Goal: Book appointment/travel/reservation

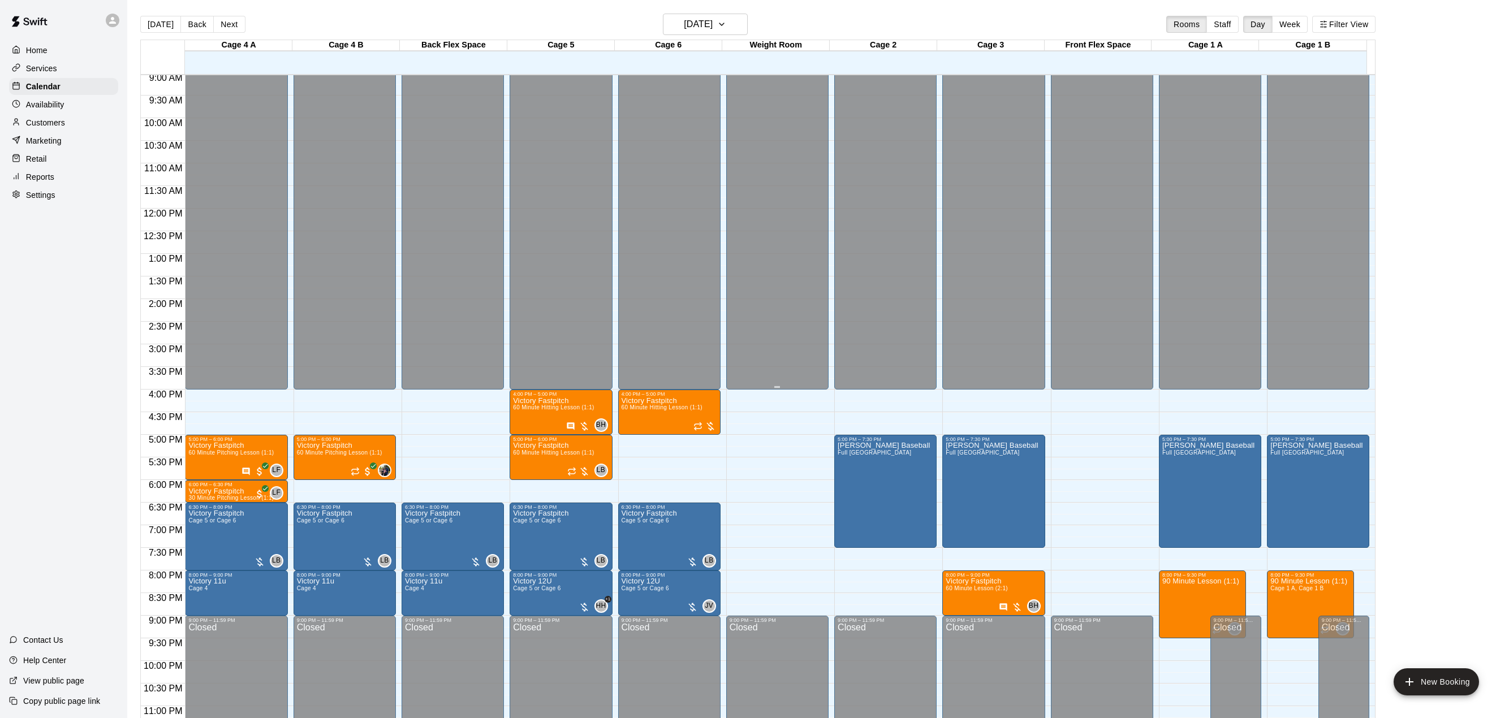
scroll to position [431, 0]
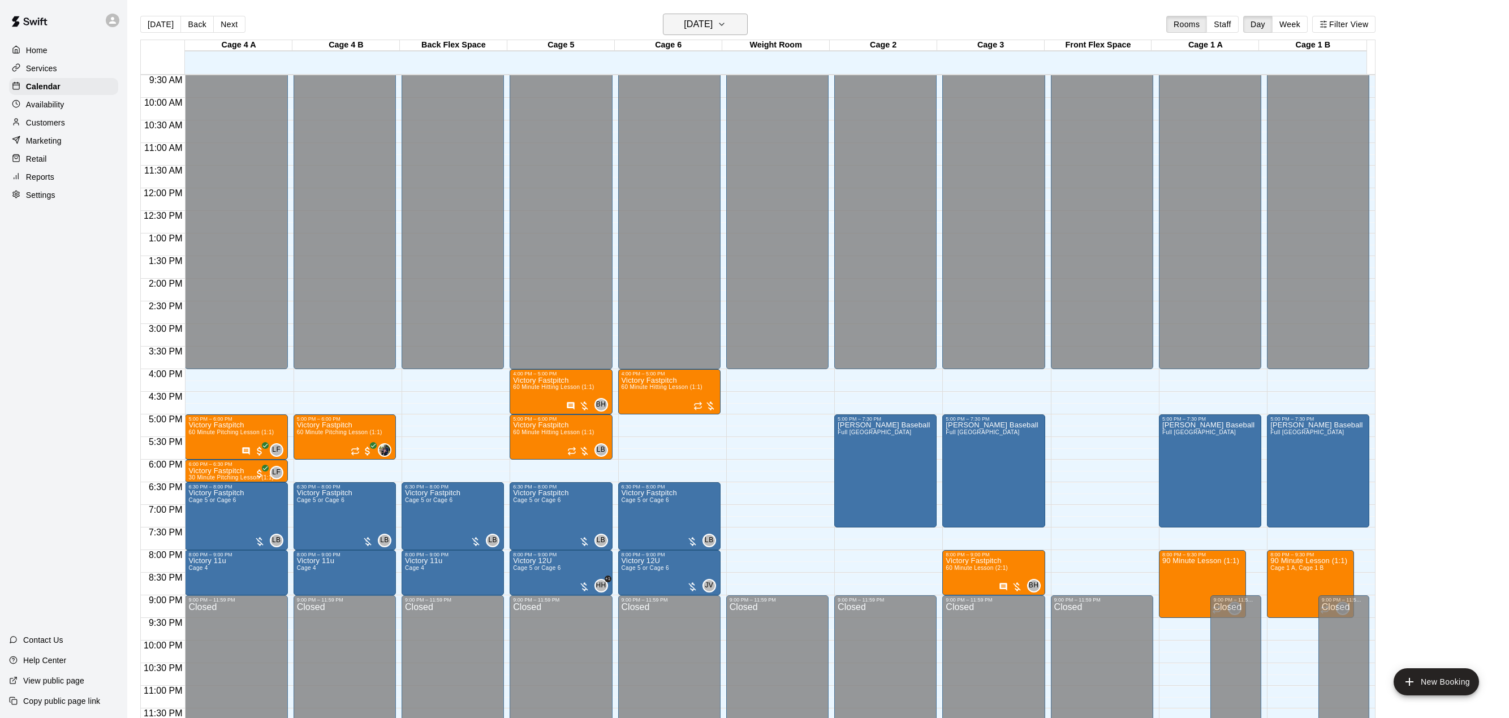
click at [737, 19] on button "[DATE]" at bounding box center [705, 24] width 85 height 21
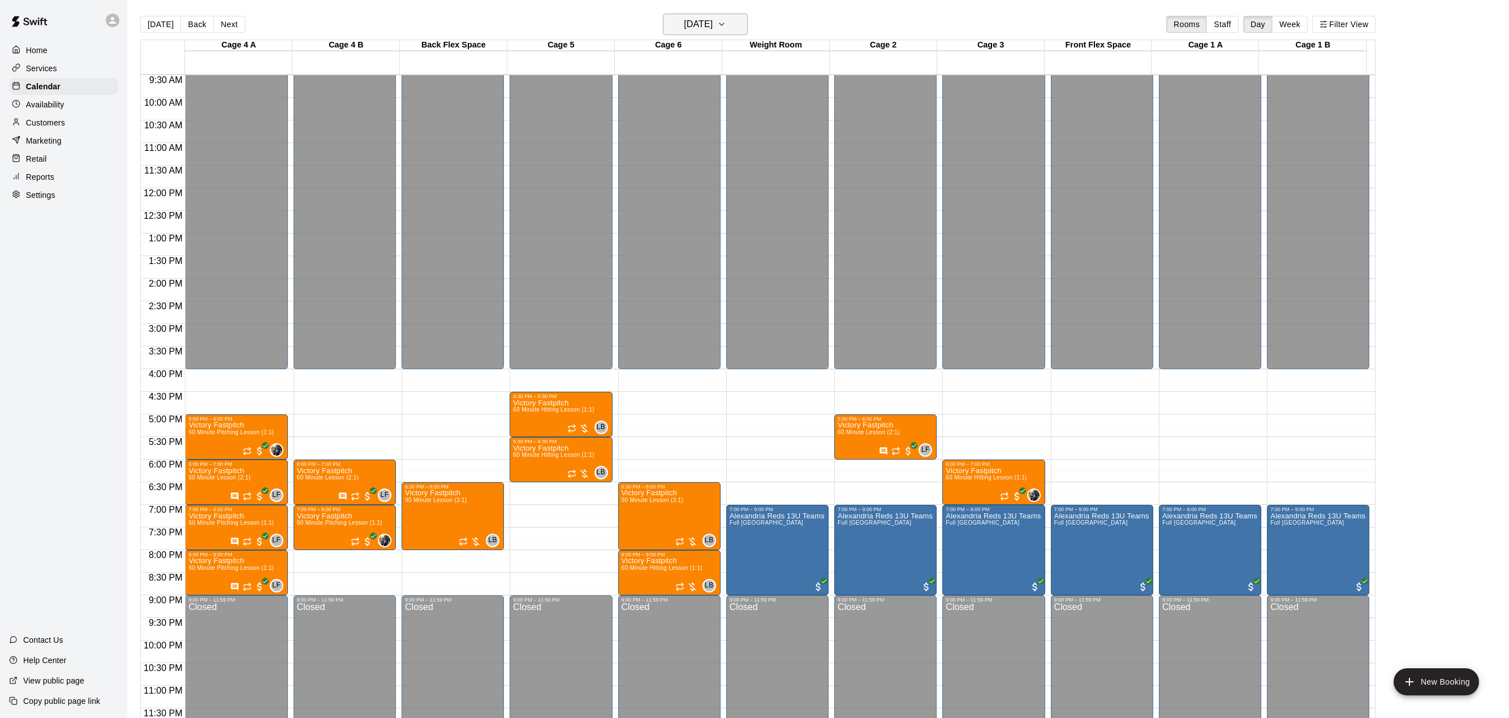
click at [726, 25] on icon "button" at bounding box center [721, 25] width 9 height 14
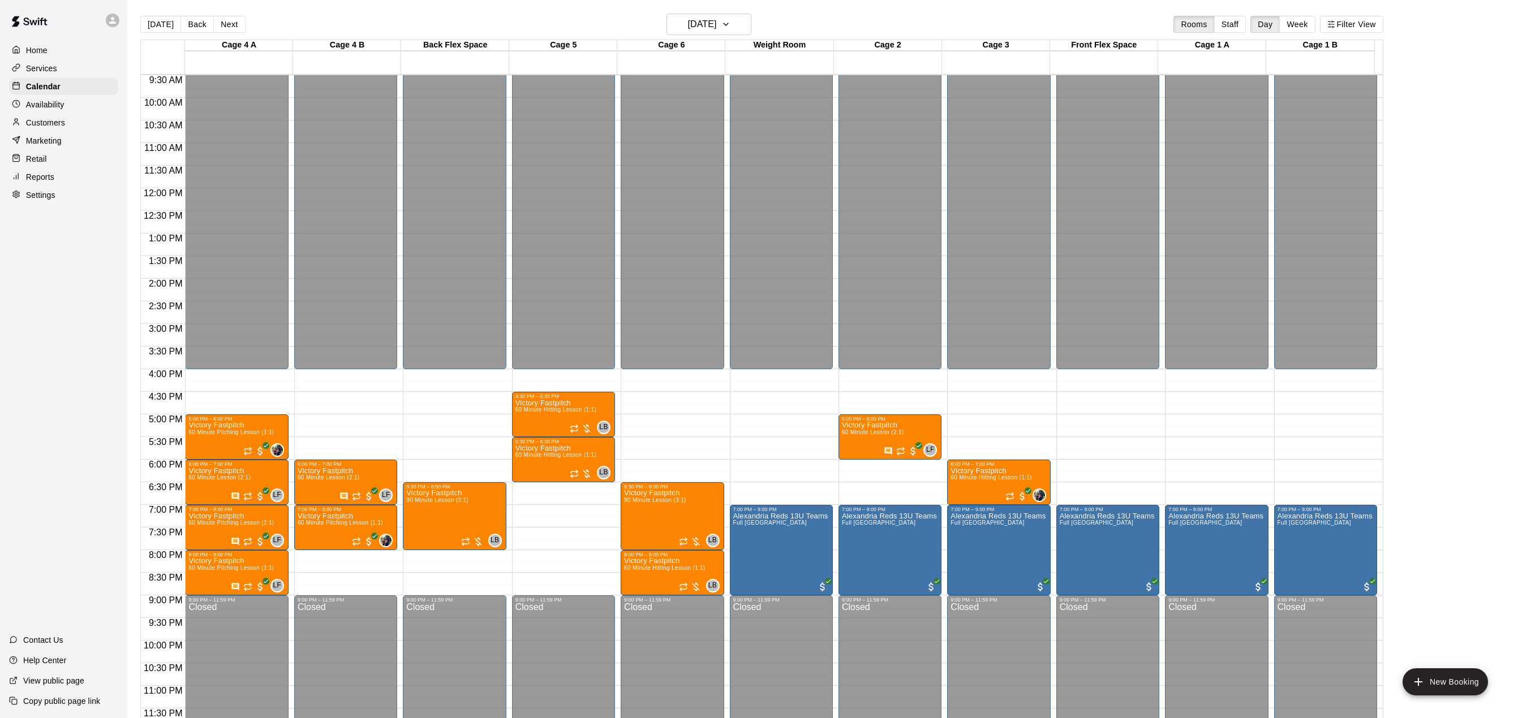
drag, startPoint x: 776, startPoint y: 120, endPoint x: 774, endPoint y: 127, distance: 6.3
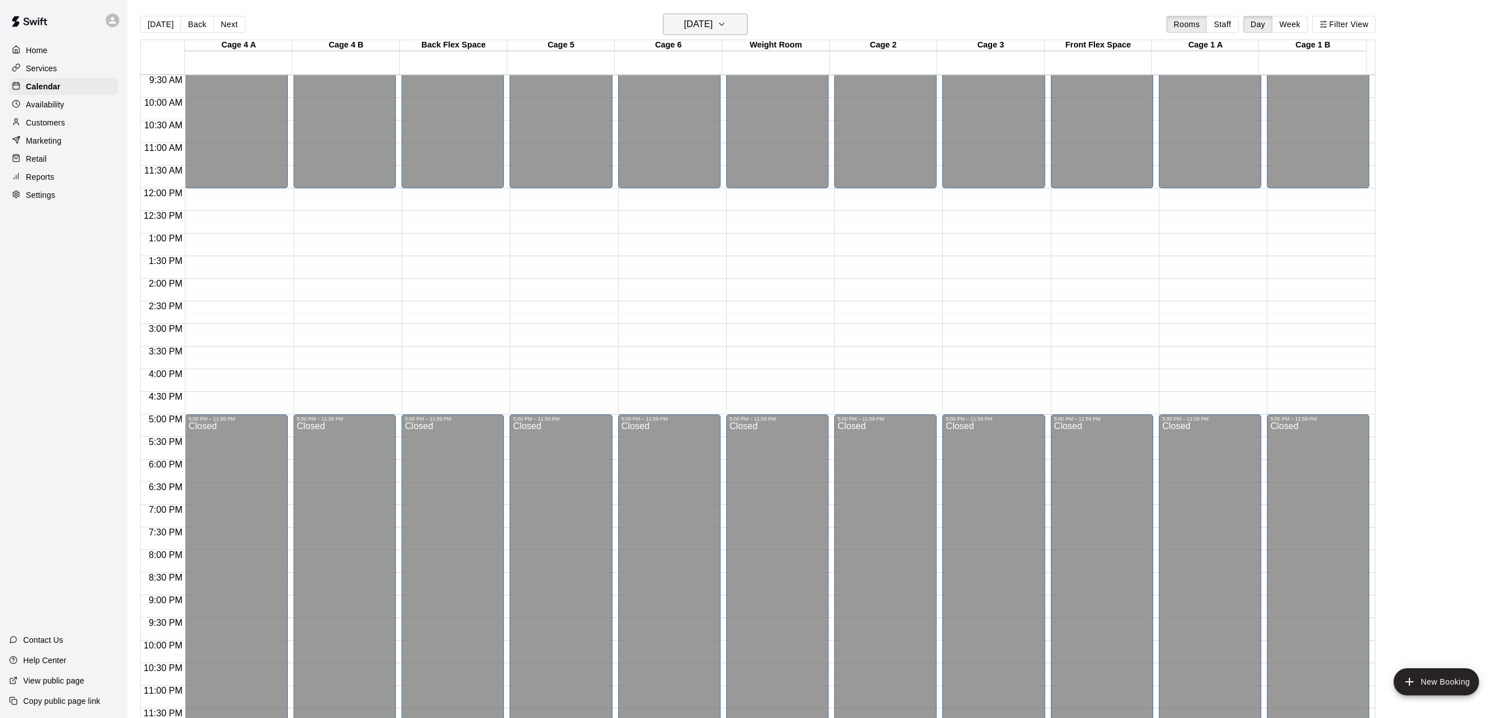
click at [726, 25] on icon "button" at bounding box center [721, 25] width 9 height 14
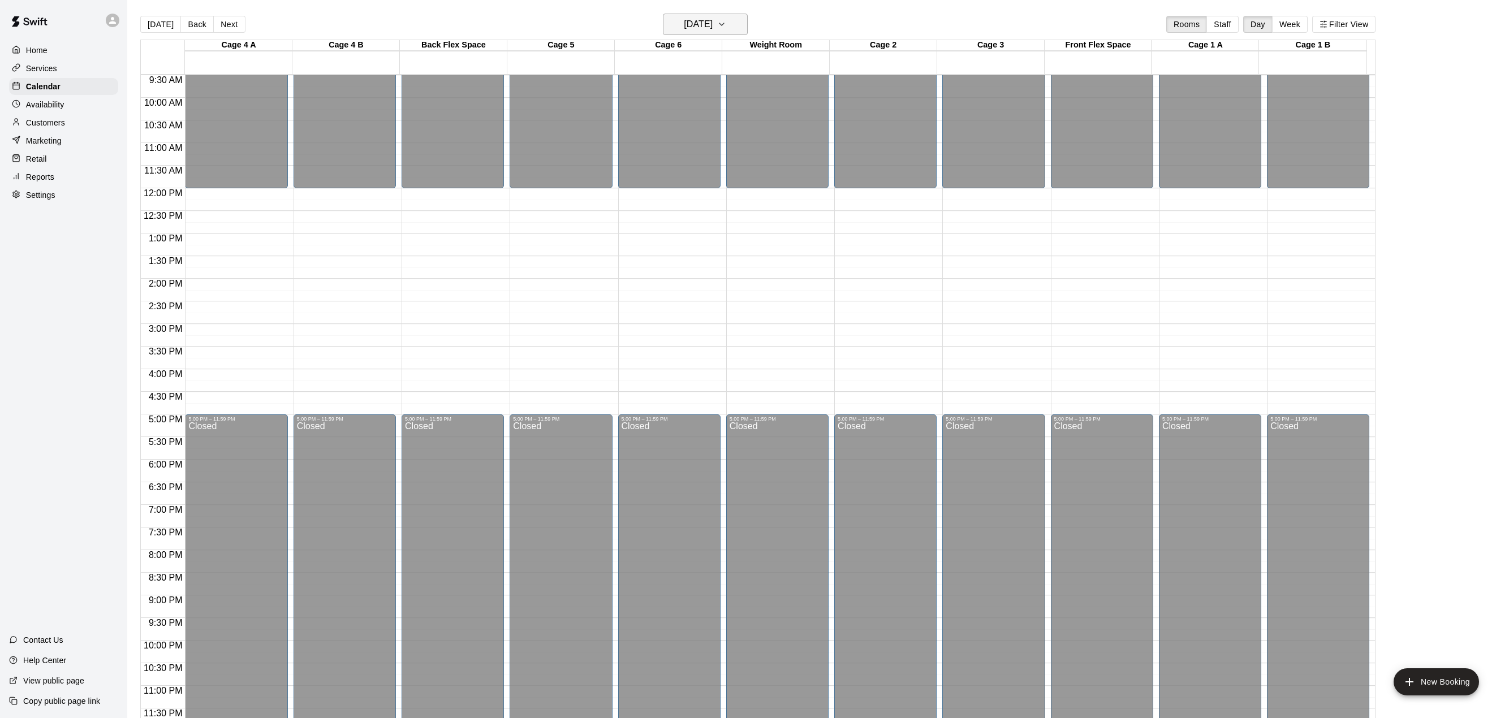
click at [734, 27] on button "[DATE]" at bounding box center [705, 24] width 85 height 21
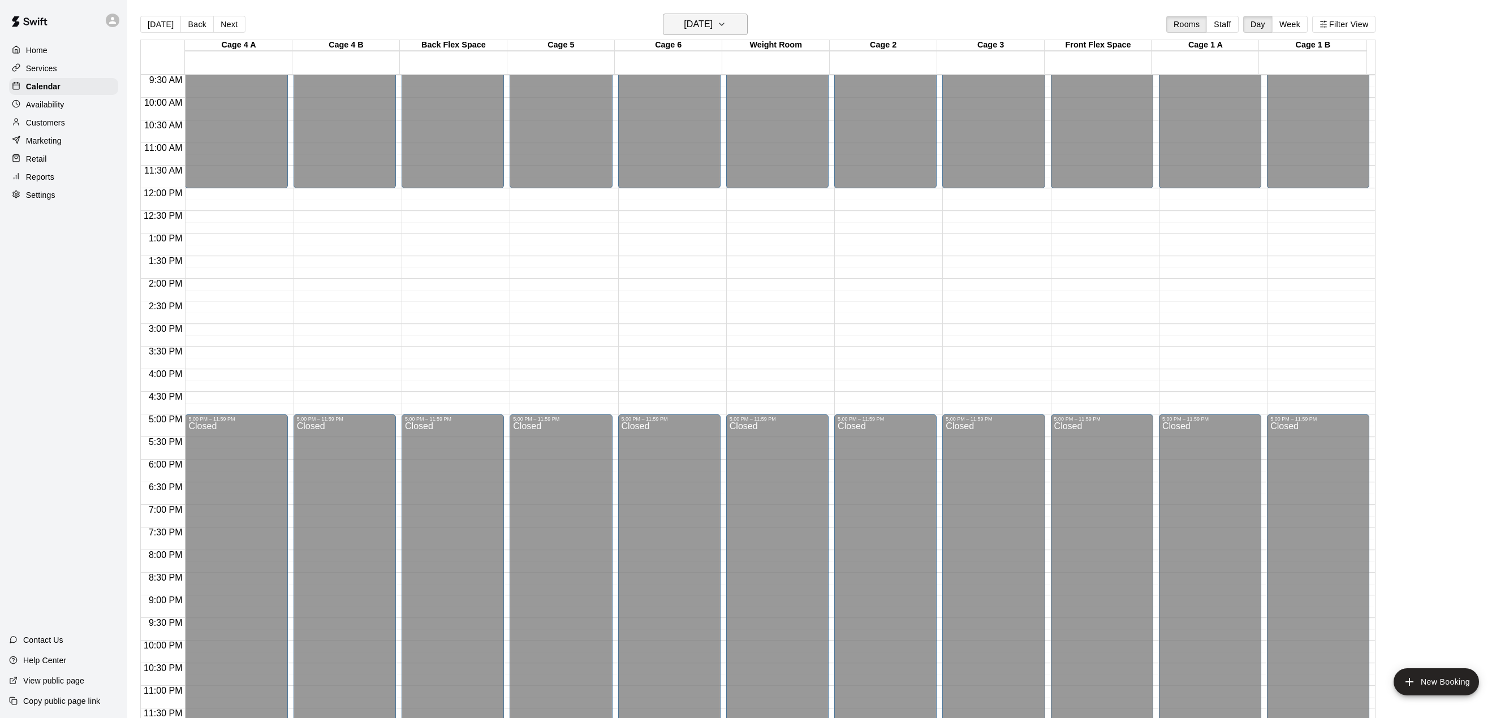
click at [726, 20] on icon "button" at bounding box center [721, 25] width 9 height 14
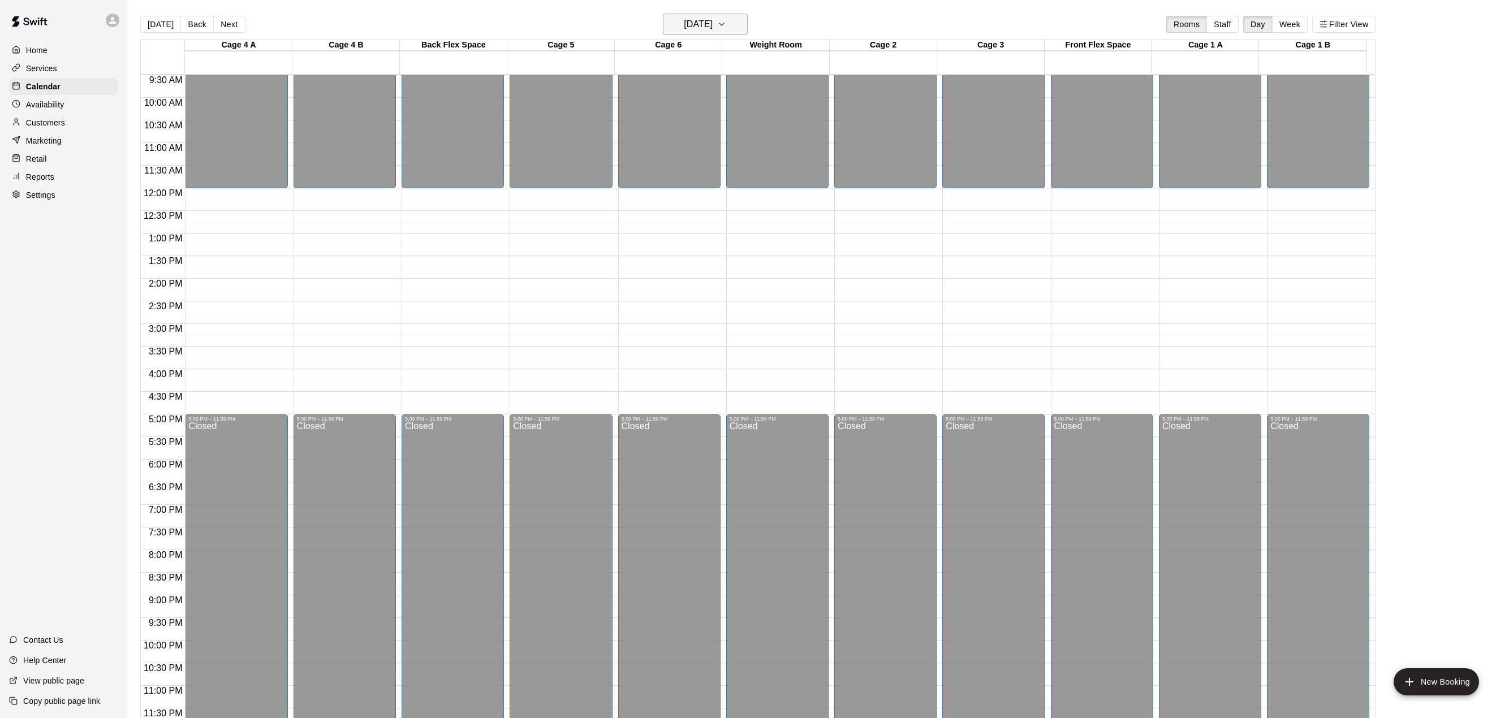
click at [726, 21] on icon "button" at bounding box center [721, 25] width 9 height 14
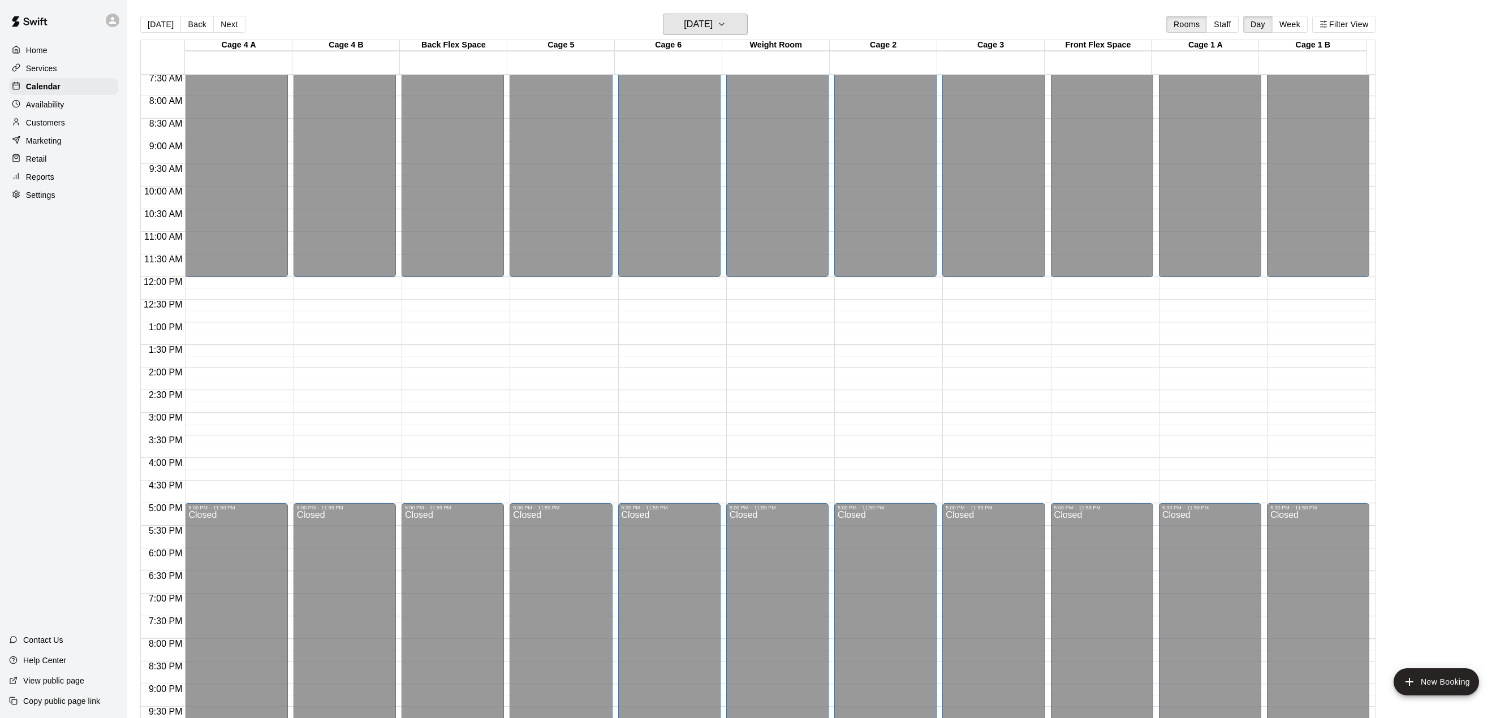
scroll to position [261, 0]
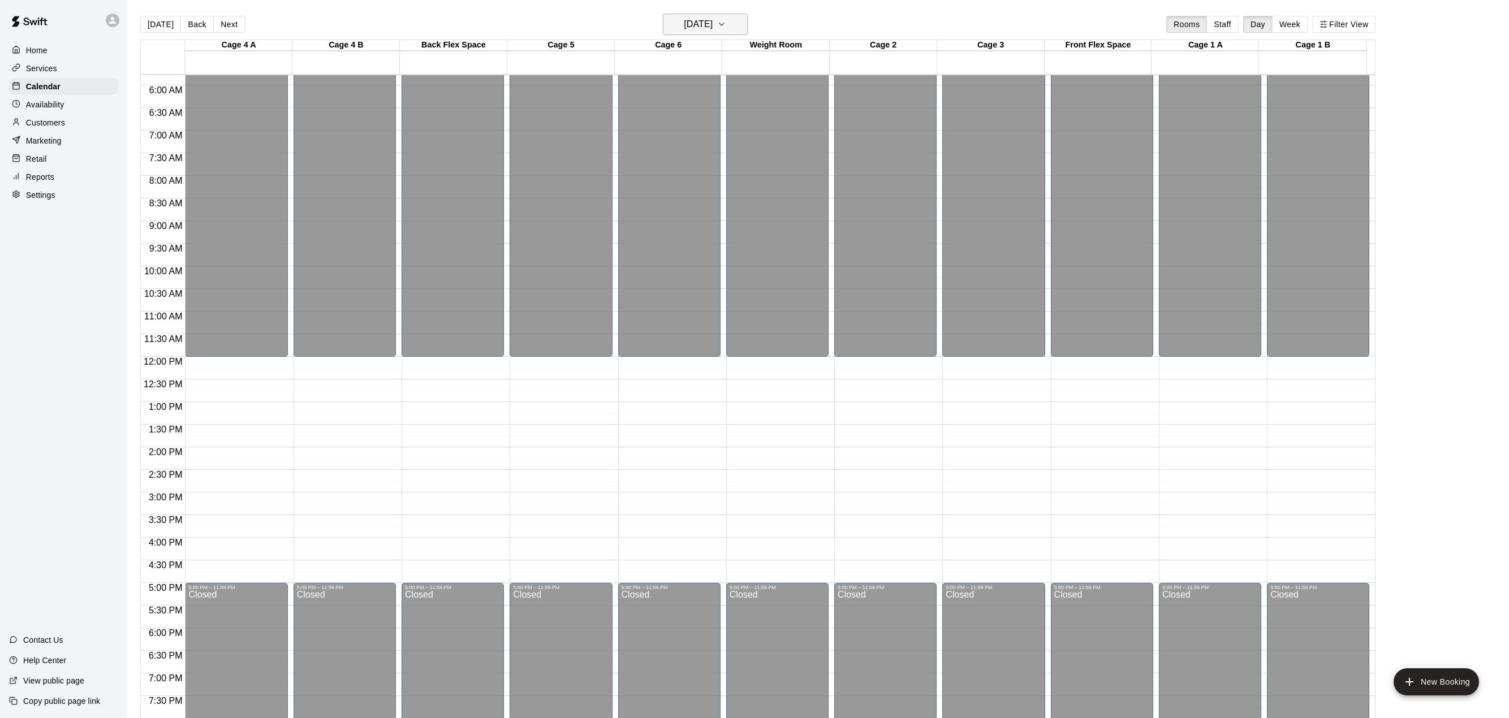
click at [726, 26] on icon "button" at bounding box center [721, 25] width 9 height 14
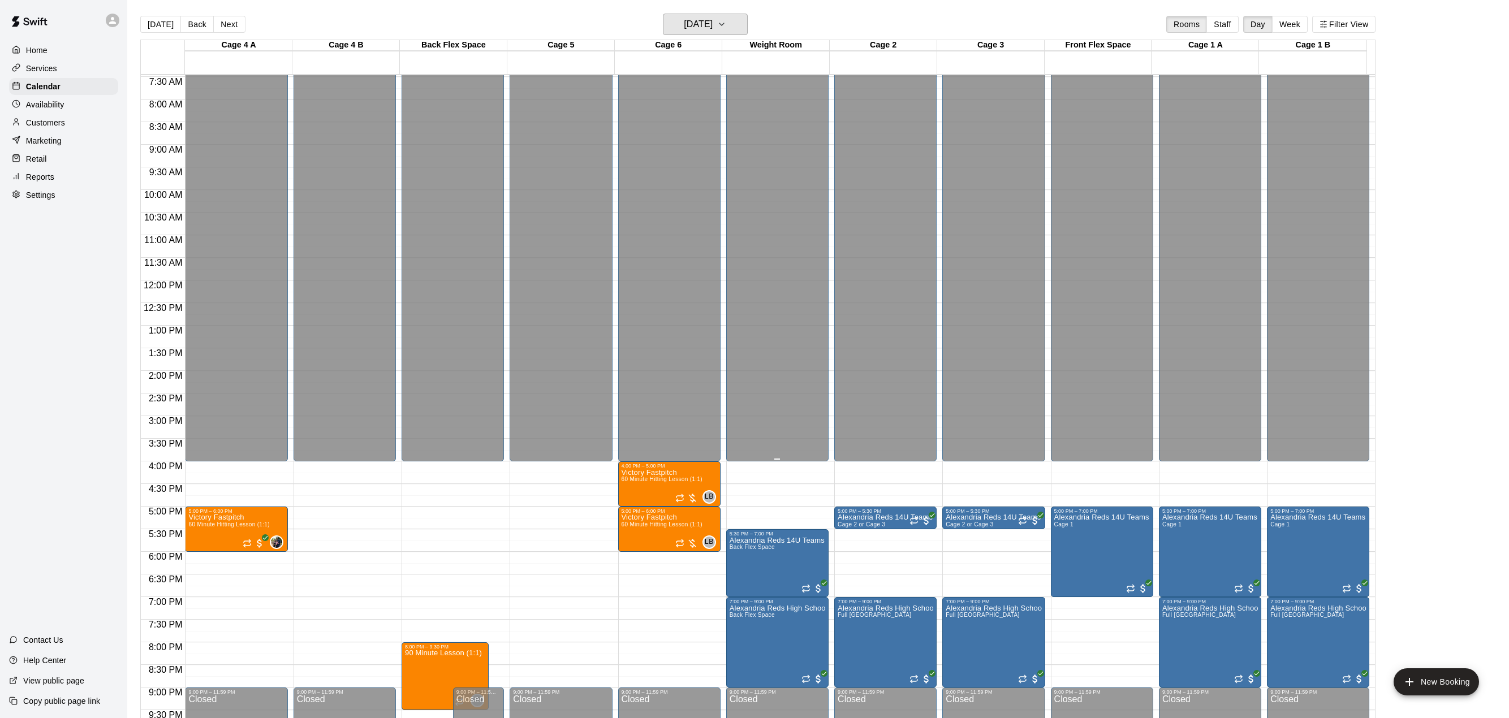
scroll to position [431, 0]
